Goal: Find specific page/section: Find specific page/section

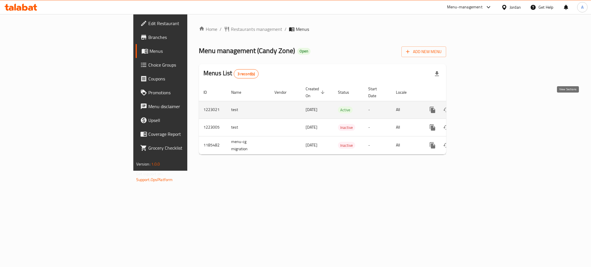
click at [477, 107] on icon "enhanced table" at bounding box center [473, 109] width 5 height 5
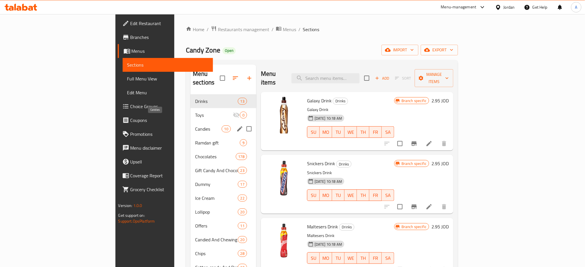
click at [190, 125] on div "Candies 10" at bounding box center [223, 129] width 66 height 14
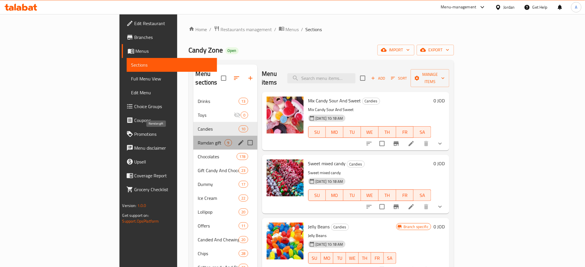
click at [198, 139] on span "Ramdan gift" at bounding box center [211, 142] width 27 height 7
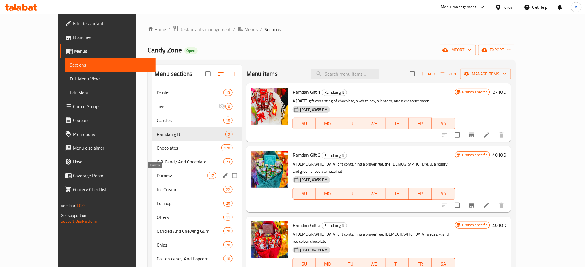
click at [157, 176] on span "Dummy" at bounding box center [182, 175] width 50 height 7
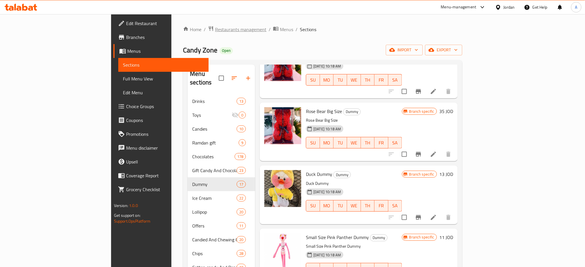
click at [215, 32] on span "Restaurants management" at bounding box center [240, 29] width 51 height 7
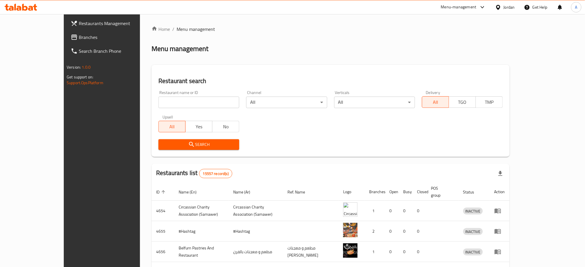
click at [153, 99] on div "Home / Menu management Menu management Restaurant search Restaurant name or ID …" at bounding box center [330, 221] width 358 height 390
click at [158, 105] on input "search" at bounding box center [198, 103] width 81 height 12
paste input "AlJuneh Bakery"
type input "AlJuneh Bakery"
click button "Search" at bounding box center [198, 144] width 81 height 11
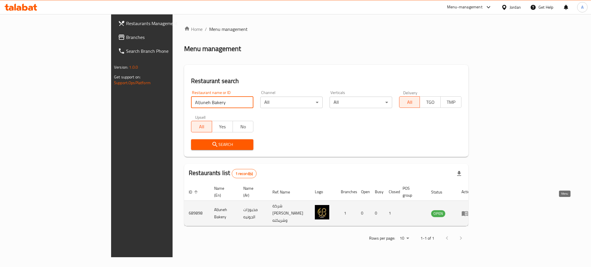
click at [468, 211] on icon "enhanced table" at bounding box center [465, 213] width 6 height 5
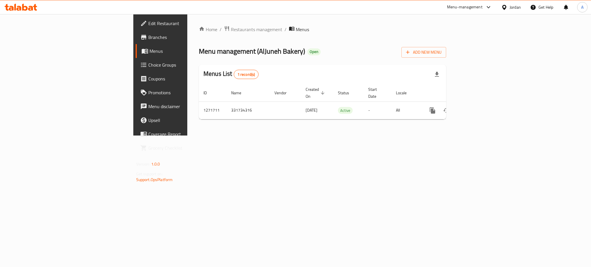
click at [149, 54] on span "Menus" at bounding box center [188, 51] width 78 height 7
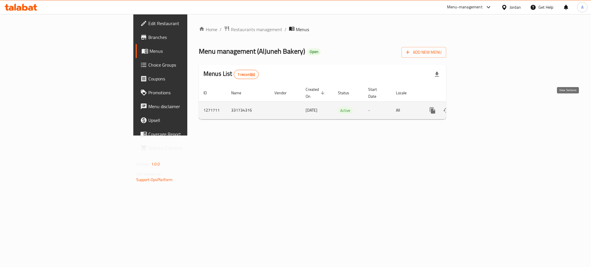
click at [478, 107] on icon "enhanced table" at bounding box center [474, 110] width 7 height 7
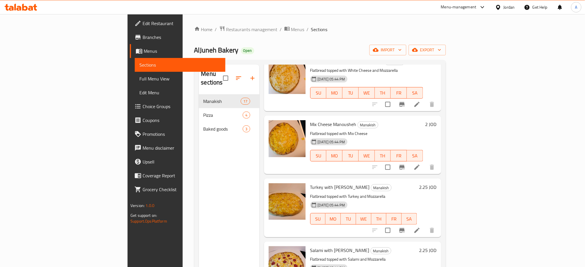
scroll to position [808, 0]
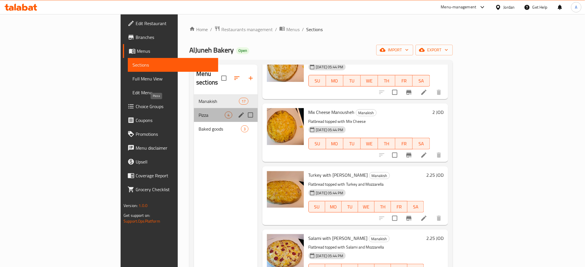
click at [199, 112] on span "Pizza" at bounding box center [212, 115] width 26 height 7
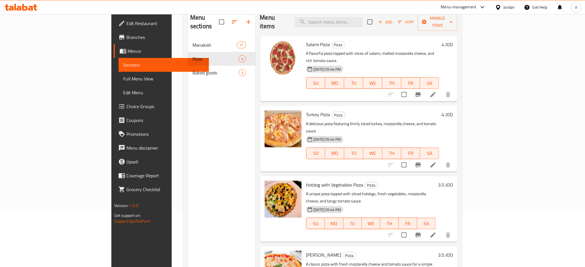
scroll to position [81, 0]
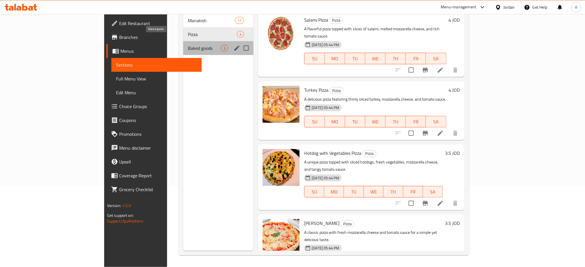
click at [188, 45] on span "Baked goods" at bounding box center [204, 48] width 33 height 7
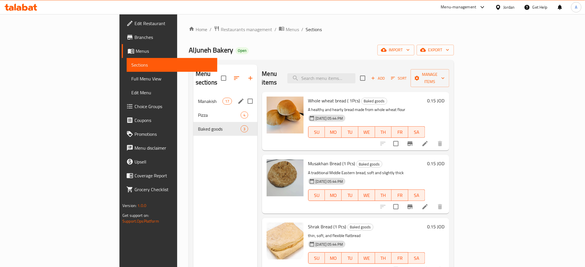
click at [193, 94] on div "Manakish 17" at bounding box center [225, 101] width 64 height 14
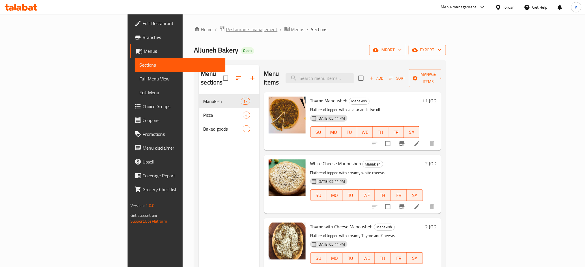
click at [226, 29] on span "Restaurants management" at bounding box center [251, 29] width 51 height 7
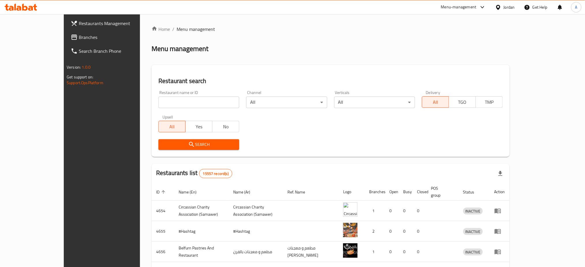
click at [179, 99] on input "search" at bounding box center [198, 103] width 81 height 12
paste input "Bakery House Ovens"
click button "Search" at bounding box center [198, 144] width 81 height 11
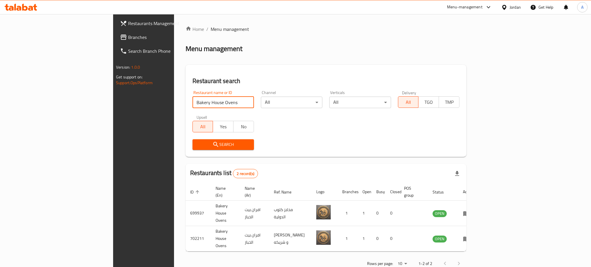
click at [192, 103] on input "Bakery House Ovens" at bounding box center [222, 103] width 61 height 12
paste input "El [PERSON_NAME],"
click button "Search" at bounding box center [222, 144] width 61 height 11
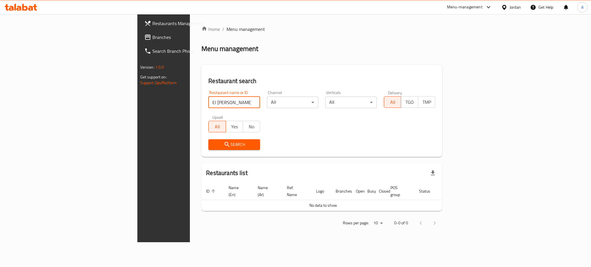
type input "El [PERSON_NAME]"
click button "Search" at bounding box center [234, 144] width 52 height 11
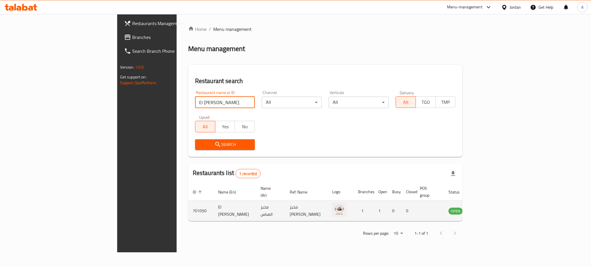
click at [485, 209] on icon "enhanced table" at bounding box center [482, 211] width 6 height 5
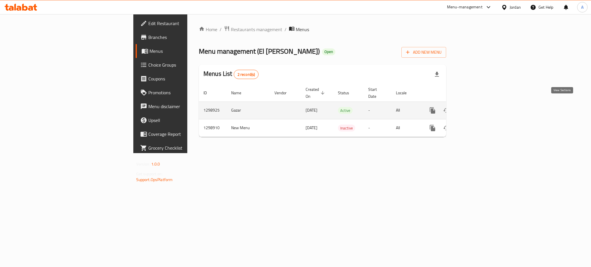
click at [477, 108] on icon "enhanced table" at bounding box center [473, 110] width 5 height 5
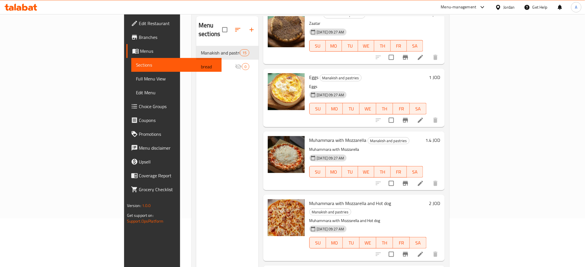
scroll to position [81, 0]
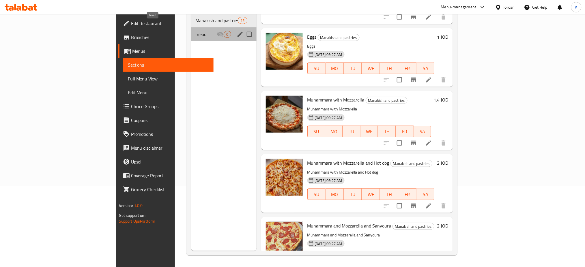
click at [196, 31] on span "bread" at bounding box center [206, 34] width 21 height 7
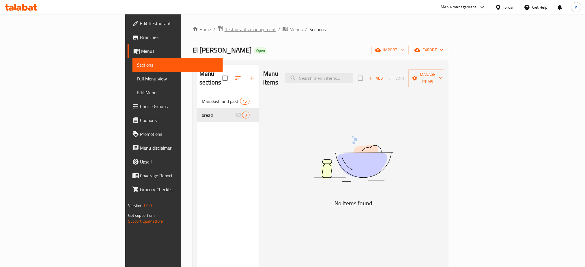
click at [224, 33] on span "Restaurants management" at bounding box center [249, 29] width 51 height 7
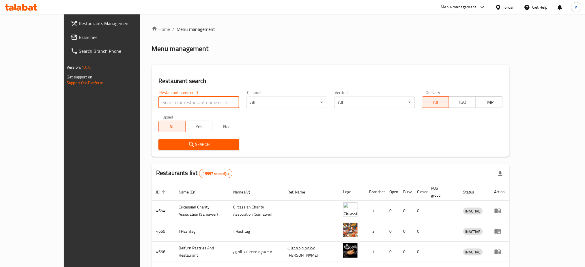
click at [158, 103] on input "search" at bounding box center [198, 103] width 81 height 12
paste input "[PERSON_NAME] Din Bakery"
type input "[PERSON_NAME] Din Bakery"
click button "Search" at bounding box center [198, 144] width 81 height 11
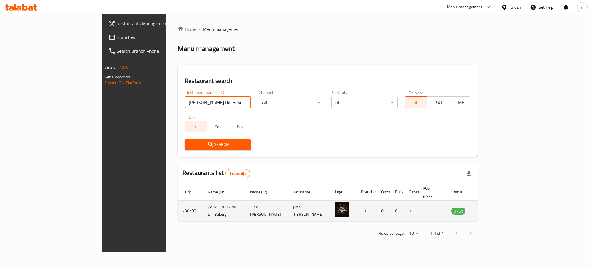
click at [488, 209] on icon "enhanced table" at bounding box center [485, 211] width 6 height 5
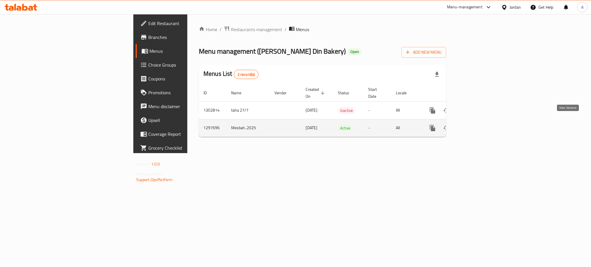
click at [478, 125] on icon "enhanced table" at bounding box center [474, 128] width 7 height 7
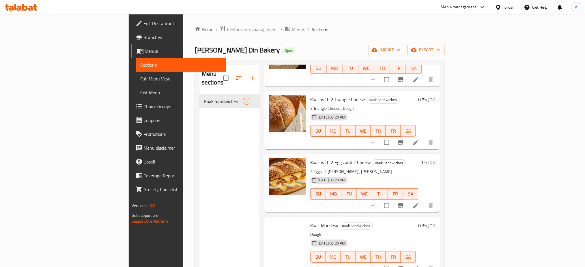
scroll to position [171, 0]
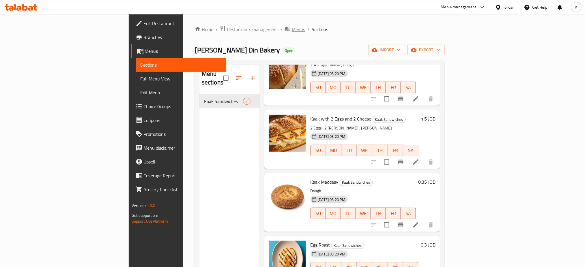
click at [292, 28] on span "Menus" at bounding box center [298, 29] width 13 height 7
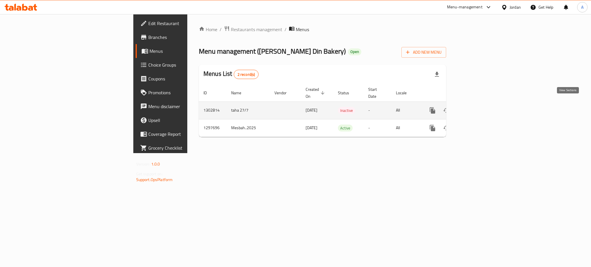
click at [477, 108] on icon "enhanced table" at bounding box center [473, 110] width 5 height 5
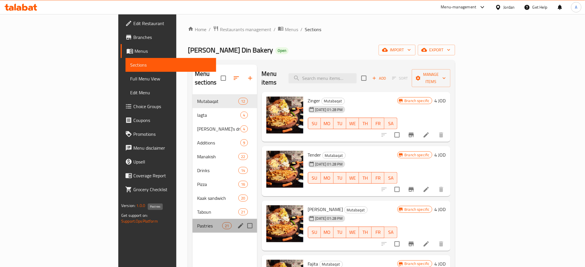
click at [197, 222] on span "Pastries" at bounding box center [209, 225] width 25 height 7
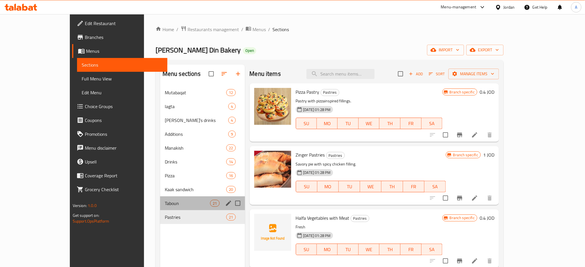
click at [160, 199] on div "Taboun 21" at bounding box center [202, 203] width 85 height 14
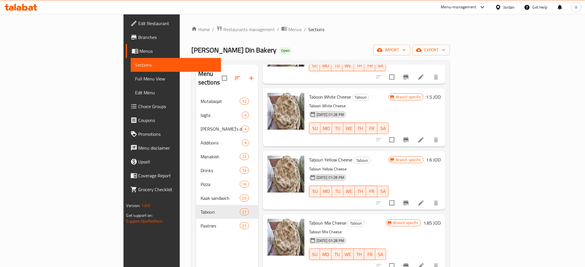
scroll to position [269, 0]
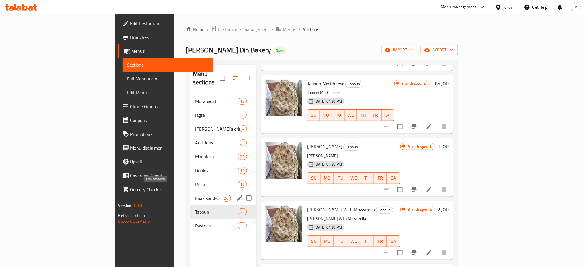
click at [195, 195] on span "Kaak sandwich" at bounding box center [208, 198] width 26 height 7
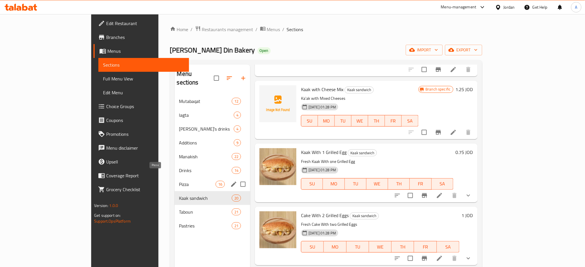
click at [179, 181] on span "Pizza" at bounding box center [197, 184] width 36 height 7
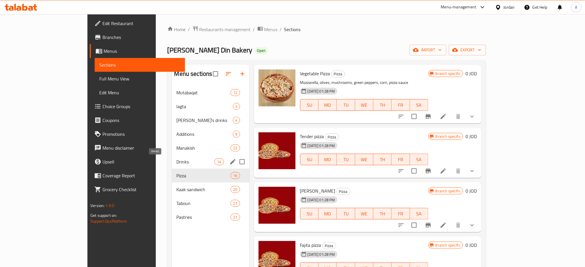
click at [177, 164] on span "Drinks" at bounding box center [196, 161] width 38 height 7
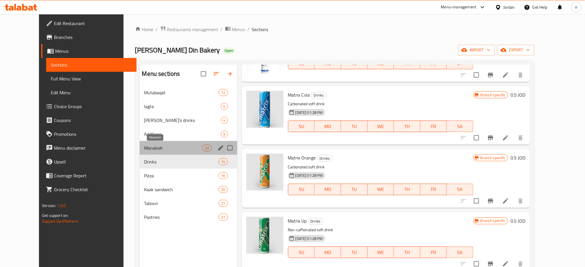
click at [144, 150] on span "Manakish" at bounding box center [173, 148] width 58 height 7
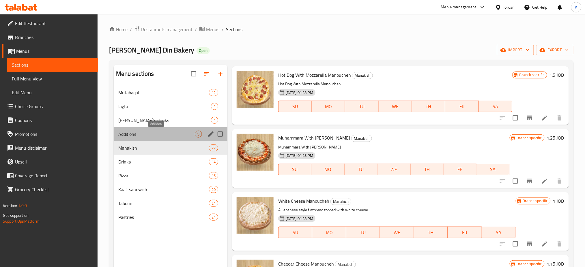
click at [130, 136] on span "Additions" at bounding box center [156, 134] width 76 height 7
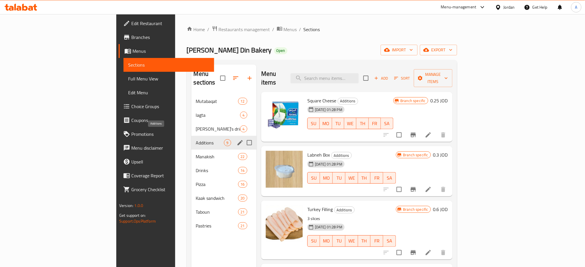
click at [196, 139] on span "Additions" at bounding box center [210, 142] width 28 height 7
click at [196, 126] on span "[PERSON_NAME]’s drinks" at bounding box center [210, 129] width 28 height 7
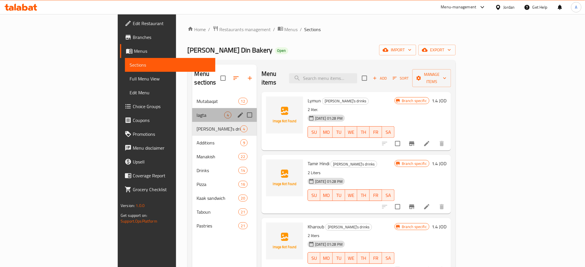
click at [192, 108] on div "lagta 4" at bounding box center [224, 115] width 65 height 14
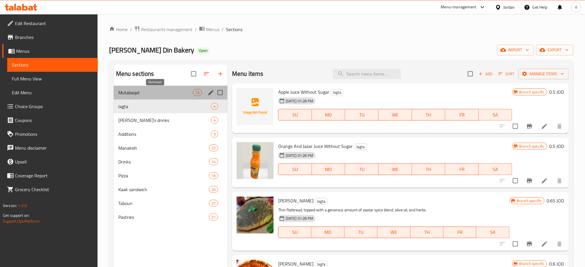
click at [145, 94] on span "Mutabaqat" at bounding box center [155, 92] width 74 height 7
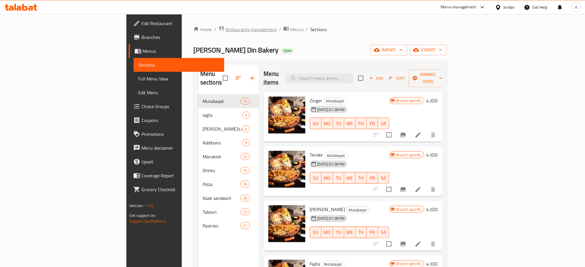
click at [225, 27] on span "Restaurants management" at bounding box center [250, 29] width 51 height 7
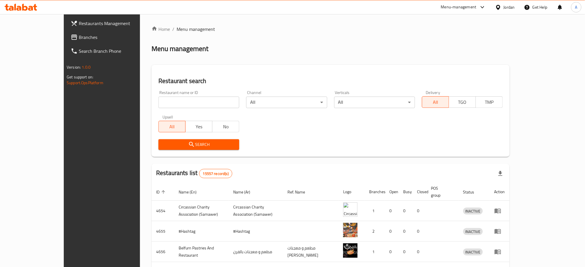
click at [158, 96] on div "Restaurant name or ID Restaurant name or ID" at bounding box center [198, 100] width 81 height 18
click at [165, 96] on div "Restaurant name or ID Restaurant name or ID" at bounding box center [198, 100] width 81 height 18
click at [166, 97] on input "search" at bounding box center [198, 103] width 81 height 12
paste input "Arabic Loaf Bakery"
click button "Search" at bounding box center [198, 144] width 81 height 11
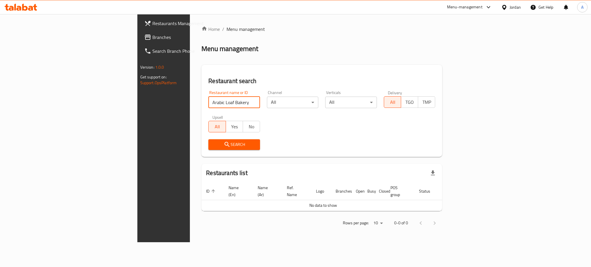
drag, startPoint x: 159, startPoint y: 106, endPoint x: 72, endPoint y: 101, distance: 86.4
click at [137, 101] on div "Restaurants Management Branches Search Branch Phone Version: 1.0.0 Get support …" at bounding box center [295, 128] width 317 height 228
type input "الرغيف العربي"
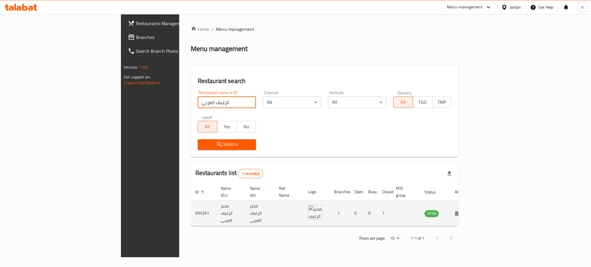
click at [462, 210] on icon "enhanced table" at bounding box center [458, 213] width 7 height 7
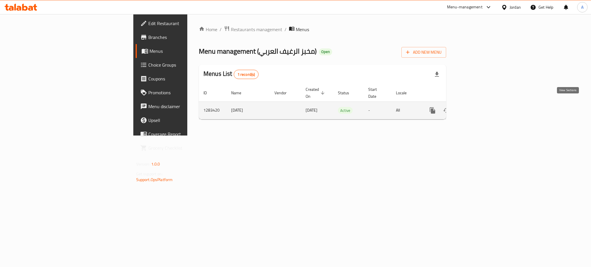
click at [477, 108] on icon "enhanced table" at bounding box center [473, 110] width 5 height 5
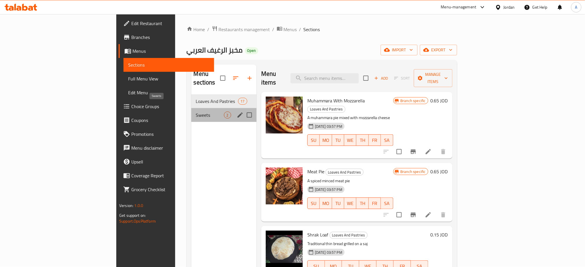
click at [196, 112] on span "Sweets" at bounding box center [210, 115] width 28 height 7
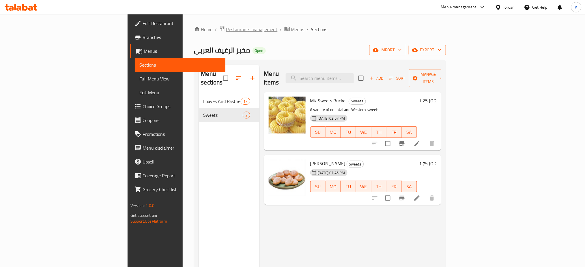
click at [226, 29] on span "Restaurants management" at bounding box center [251, 29] width 51 height 7
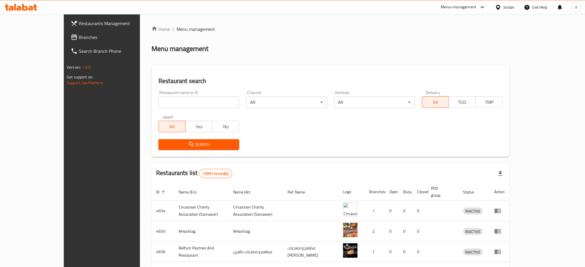
click at [158, 104] on input "search" at bounding box center [198, 103] width 81 height 12
type input "الرغيف العربي"
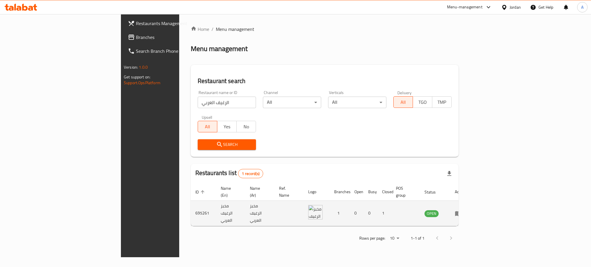
click at [216, 203] on td "مخبز الرغيف العربي" at bounding box center [230, 213] width 29 height 25
copy td "مخبز الرغيف العربي"
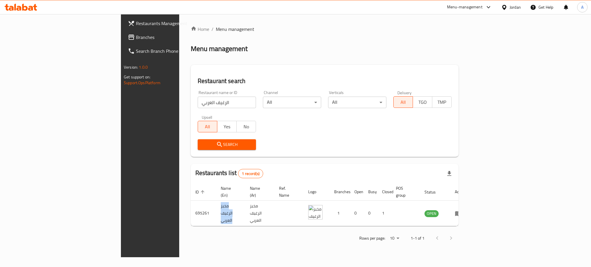
drag, startPoint x: 556, startPoint y: 207, endPoint x: 550, endPoint y: 197, distance: 12.0
click at [462, 210] on icon "enhanced table" at bounding box center [458, 213] width 7 height 7
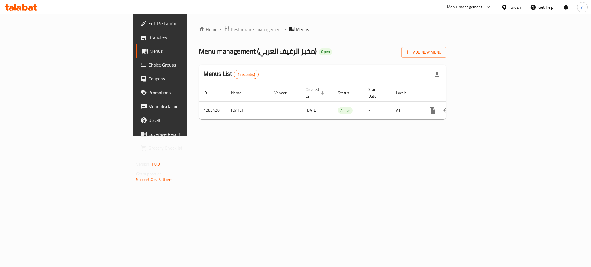
click at [148, 40] on span "Branches" at bounding box center [187, 37] width 79 height 7
